Goal: Navigation & Orientation: Find specific page/section

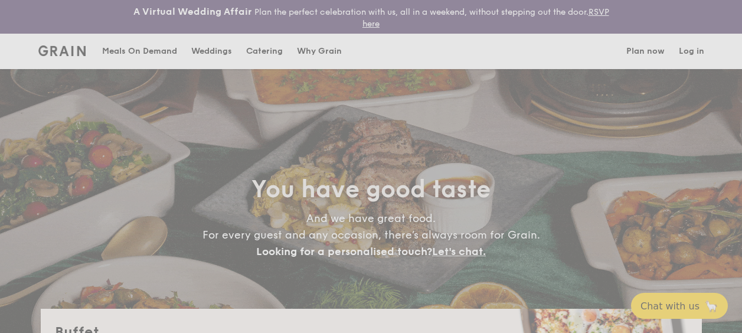
select select
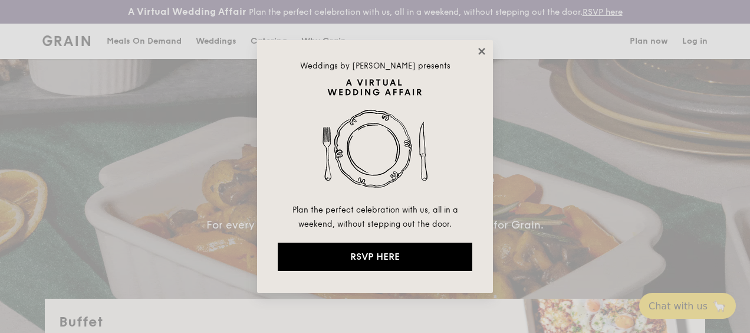
click at [480, 52] on icon at bounding box center [481, 51] width 6 height 6
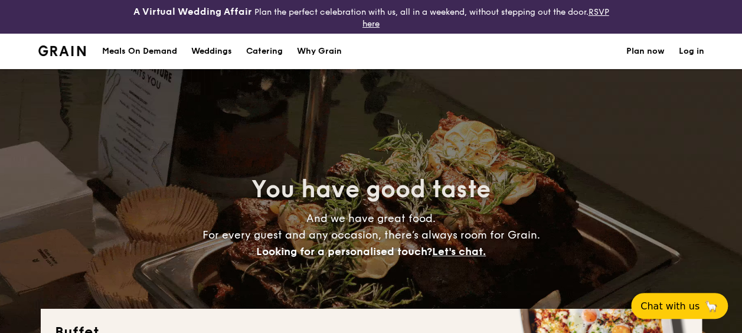
click at [145, 49] on div "Meals On Demand" at bounding box center [139, 51] width 75 height 35
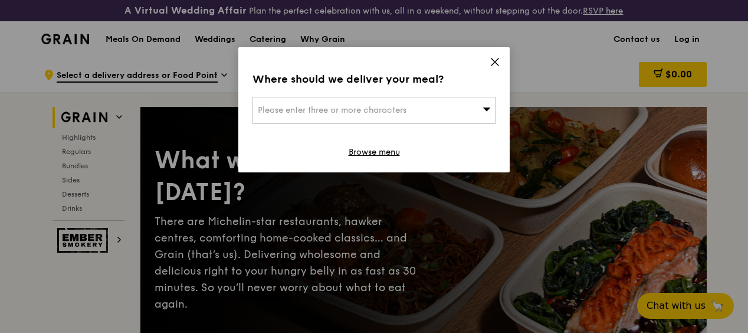
click at [493, 60] on icon at bounding box center [494, 61] width 7 height 7
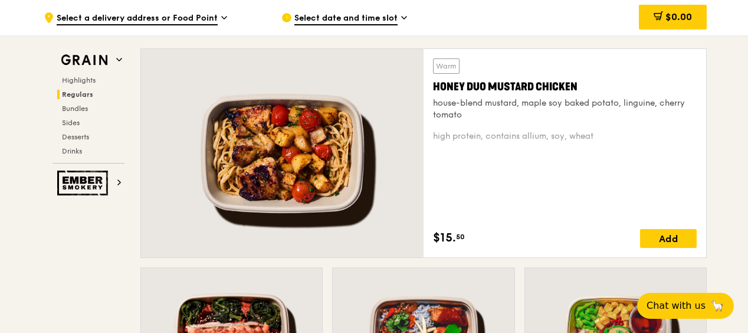
scroll to position [814, 0]
